Goal: Find specific page/section: Find specific page/section

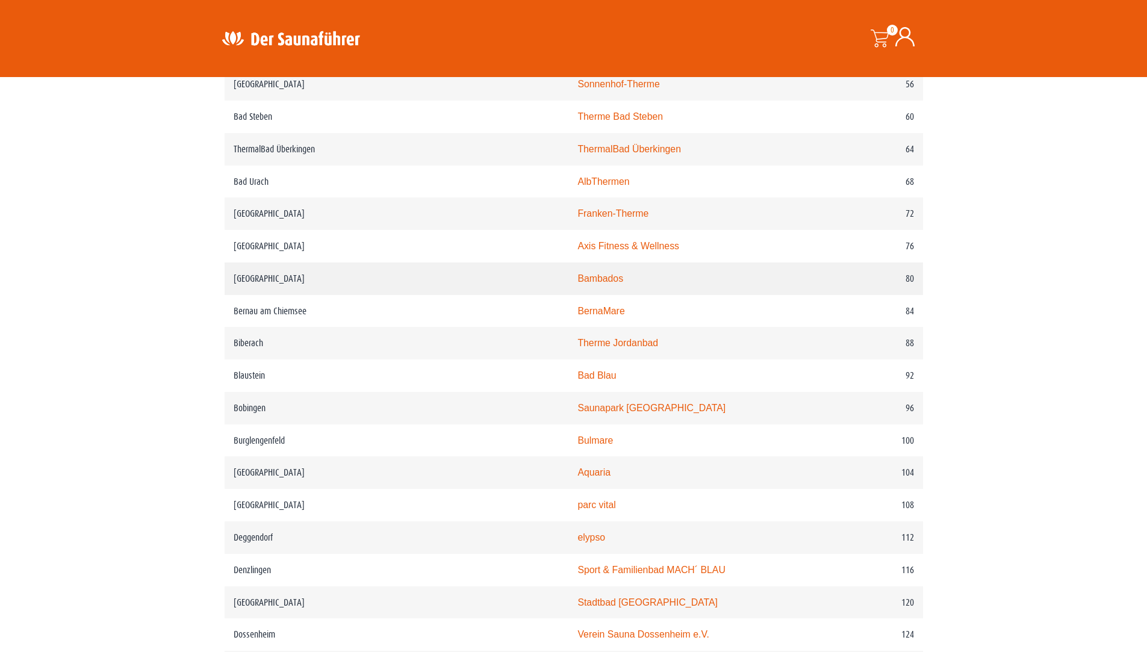
scroll to position [722, 0]
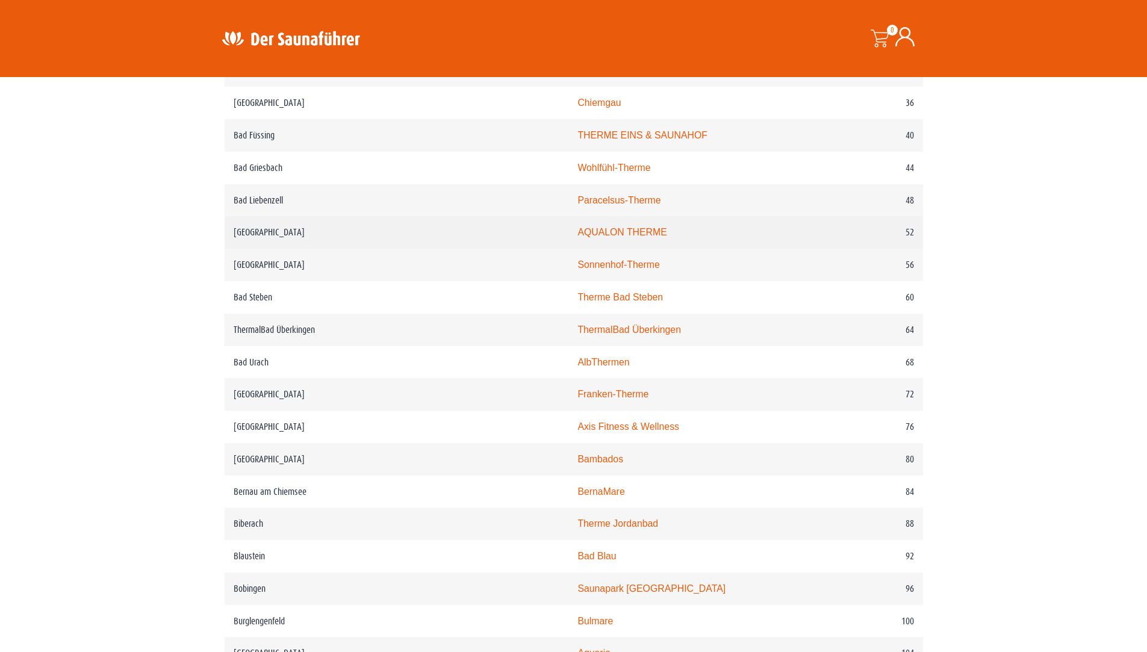
click at [577, 231] on link "AQUALON THERME" at bounding box center [621, 232] width 89 height 10
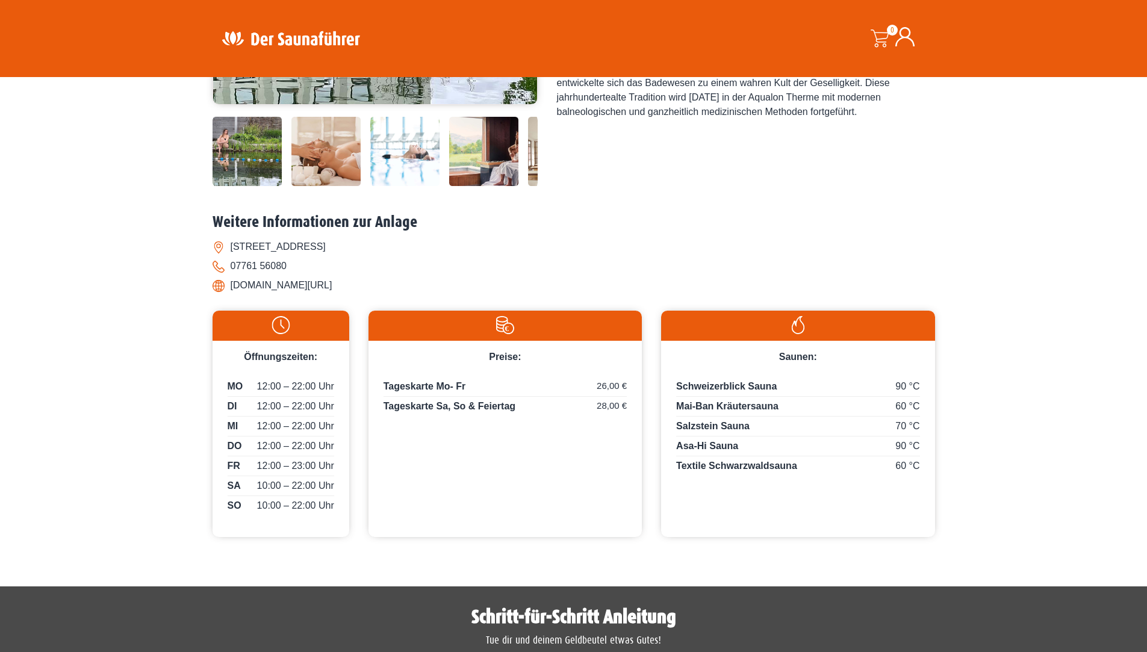
scroll to position [421, 0]
